Goal: Obtain resource: Obtain resource

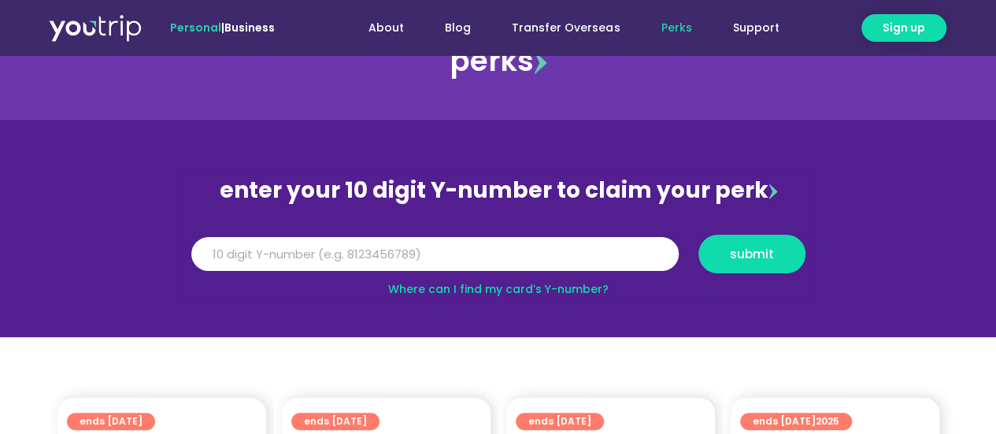
scroll to position [79, 0]
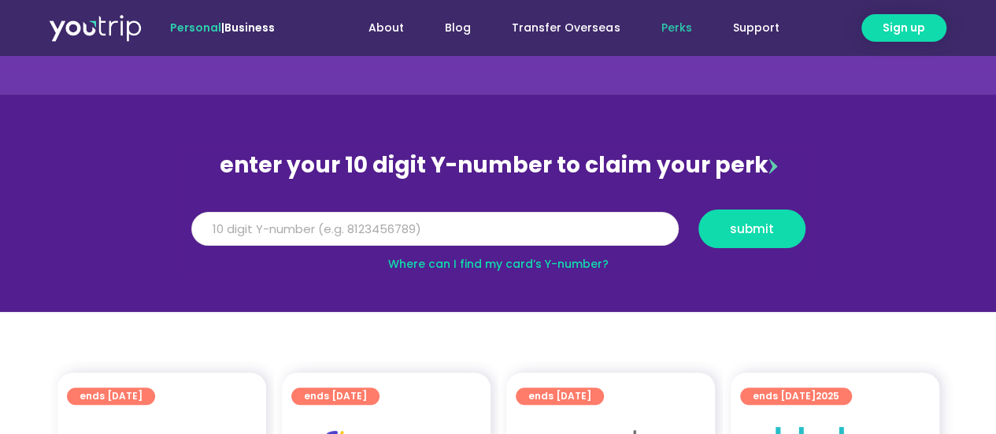
click at [416, 224] on input "Y Number" at bounding box center [434, 229] width 487 height 35
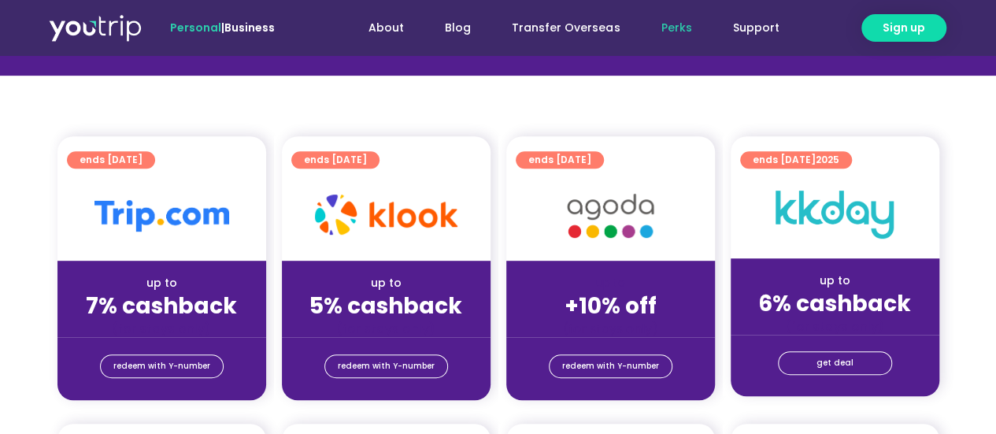
scroll to position [0, 0]
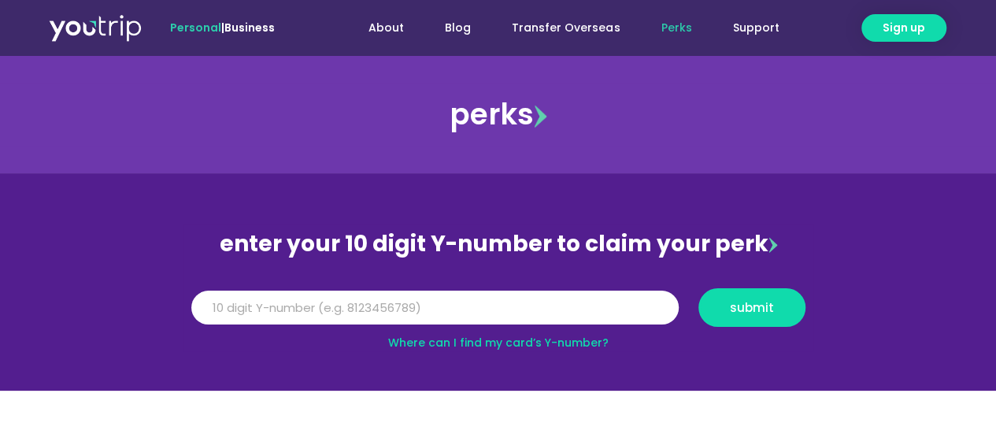
click at [892, 336] on section "enter your 10 digit Y-number to claim your perk Y Number submit Where can I fin…" at bounding box center [498, 281] width 996 height 217
click at [542, 332] on div "Y Number submit" at bounding box center [498, 313] width 634 height 50
click at [542, 318] on input "Y Number" at bounding box center [434, 307] width 487 height 35
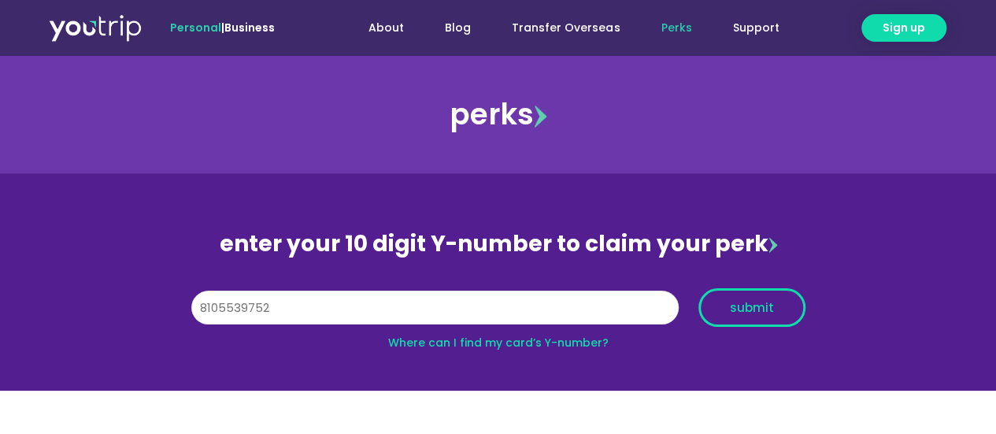
type input "8105539752"
click at [727, 297] on button "submit" at bounding box center [751, 307] width 107 height 39
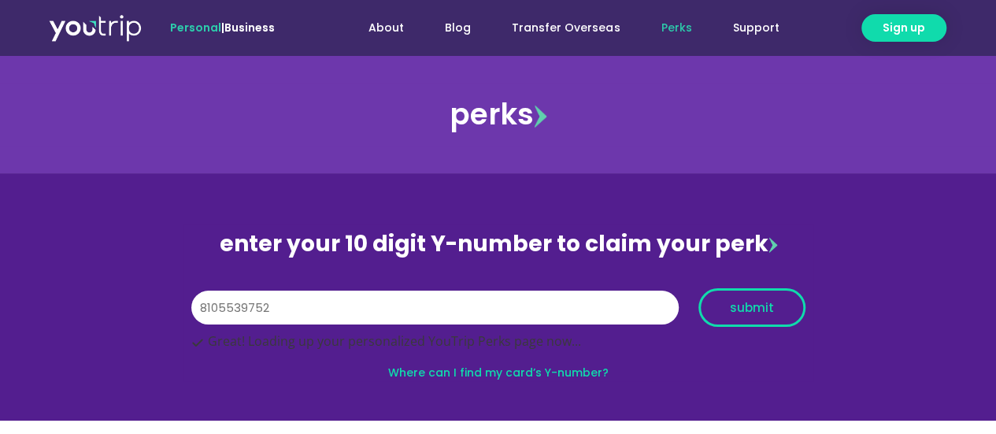
scroll to position [89, 0]
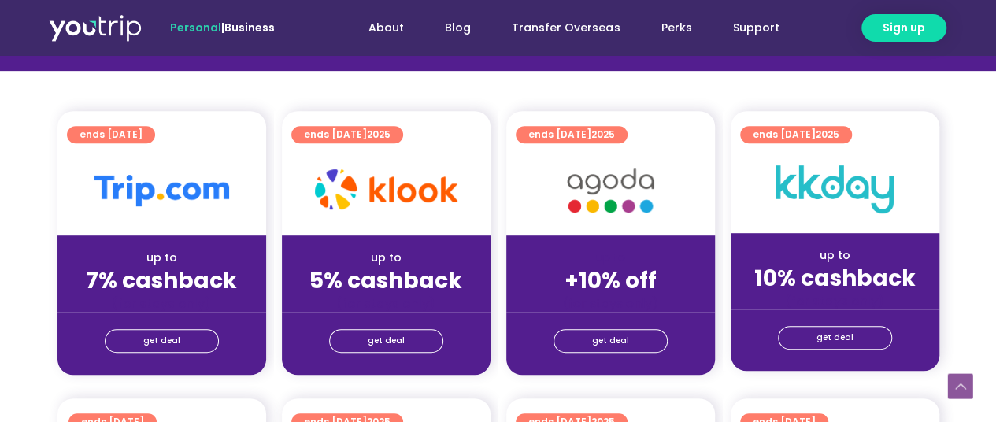
scroll to position [325, 0]
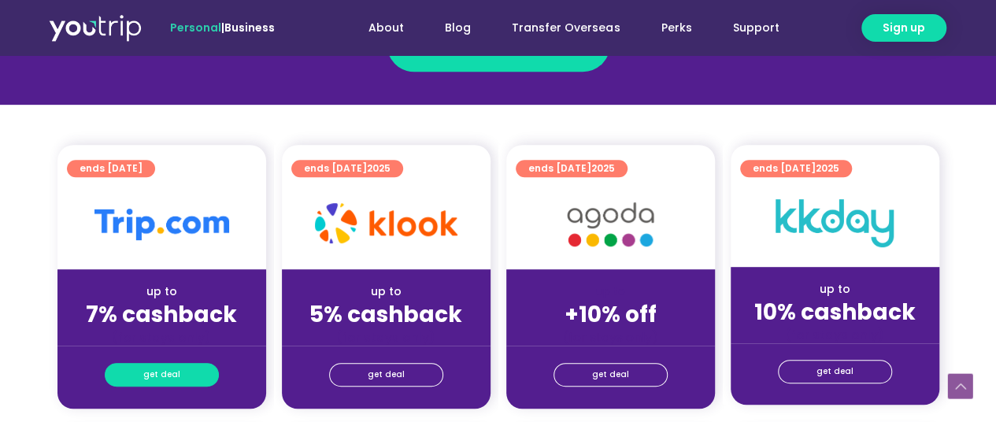
click at [175, 377] on span "get deal" at bounding box center [161, 375] width 37 height 22
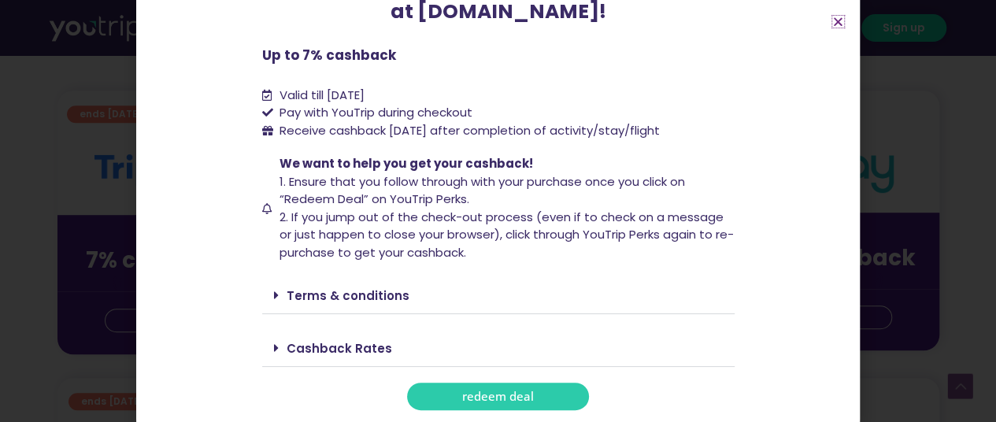
scroll to position [404, 0]
